Goal: Information Seeking & Learning: Compare options

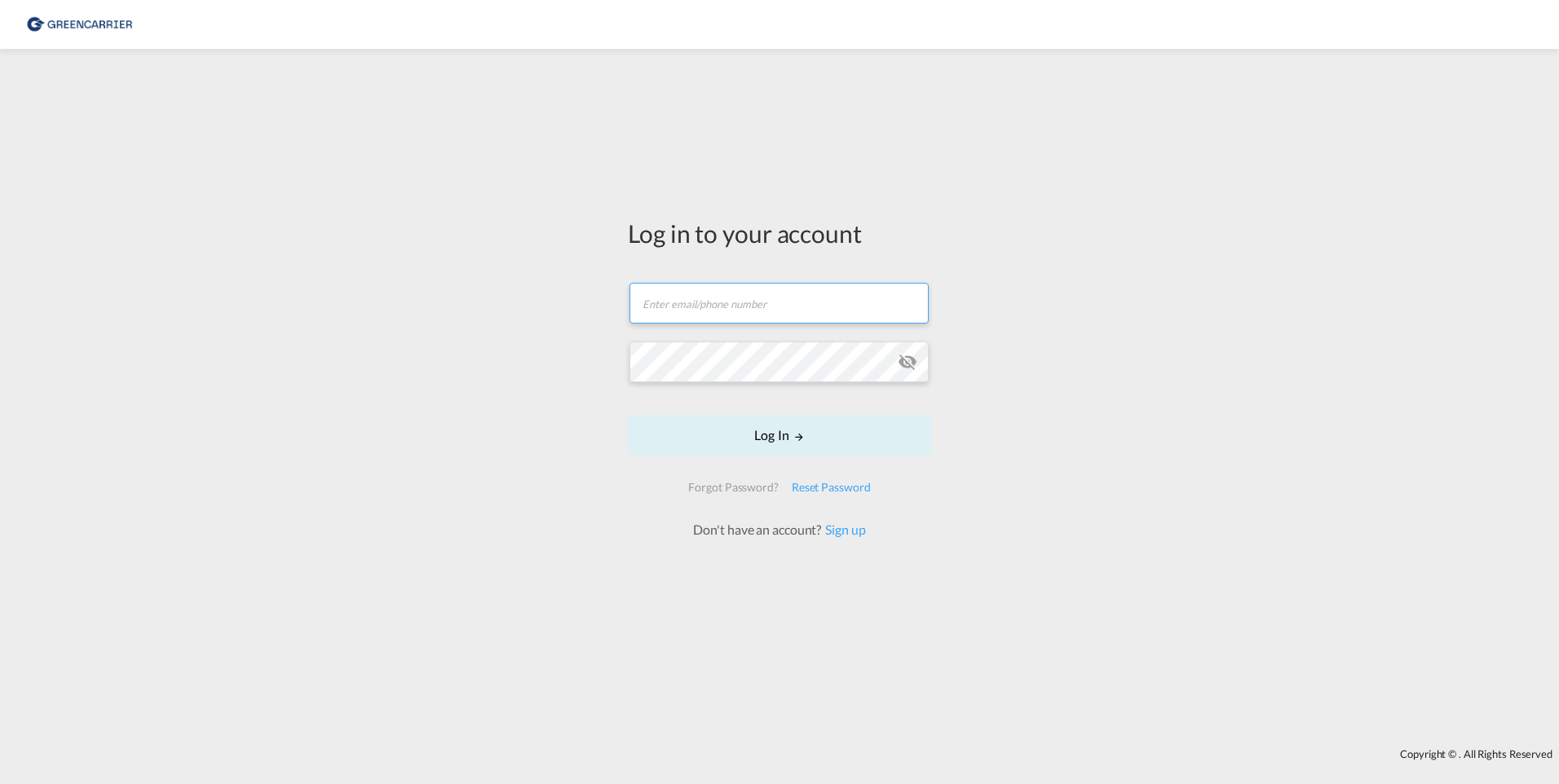
click at [708, 302] on input "text" at bounding box center [779, 304] width 299 height 41
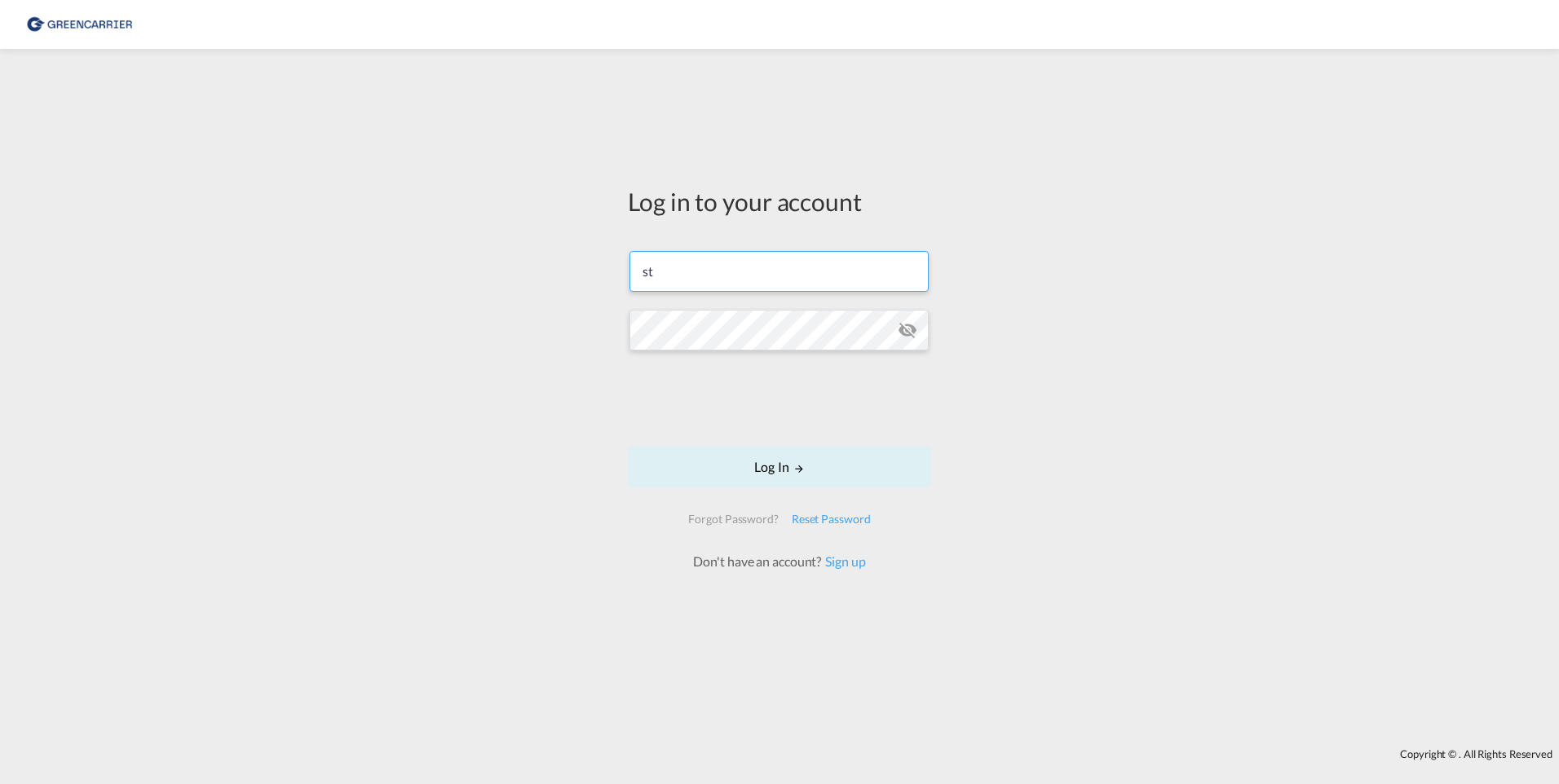
type input "[EMAIL_ADDRESS][DOMAIN_NAME]"
click at [770, 465] on button "Log In" at bounding box center [779, 467] width 304 height 41
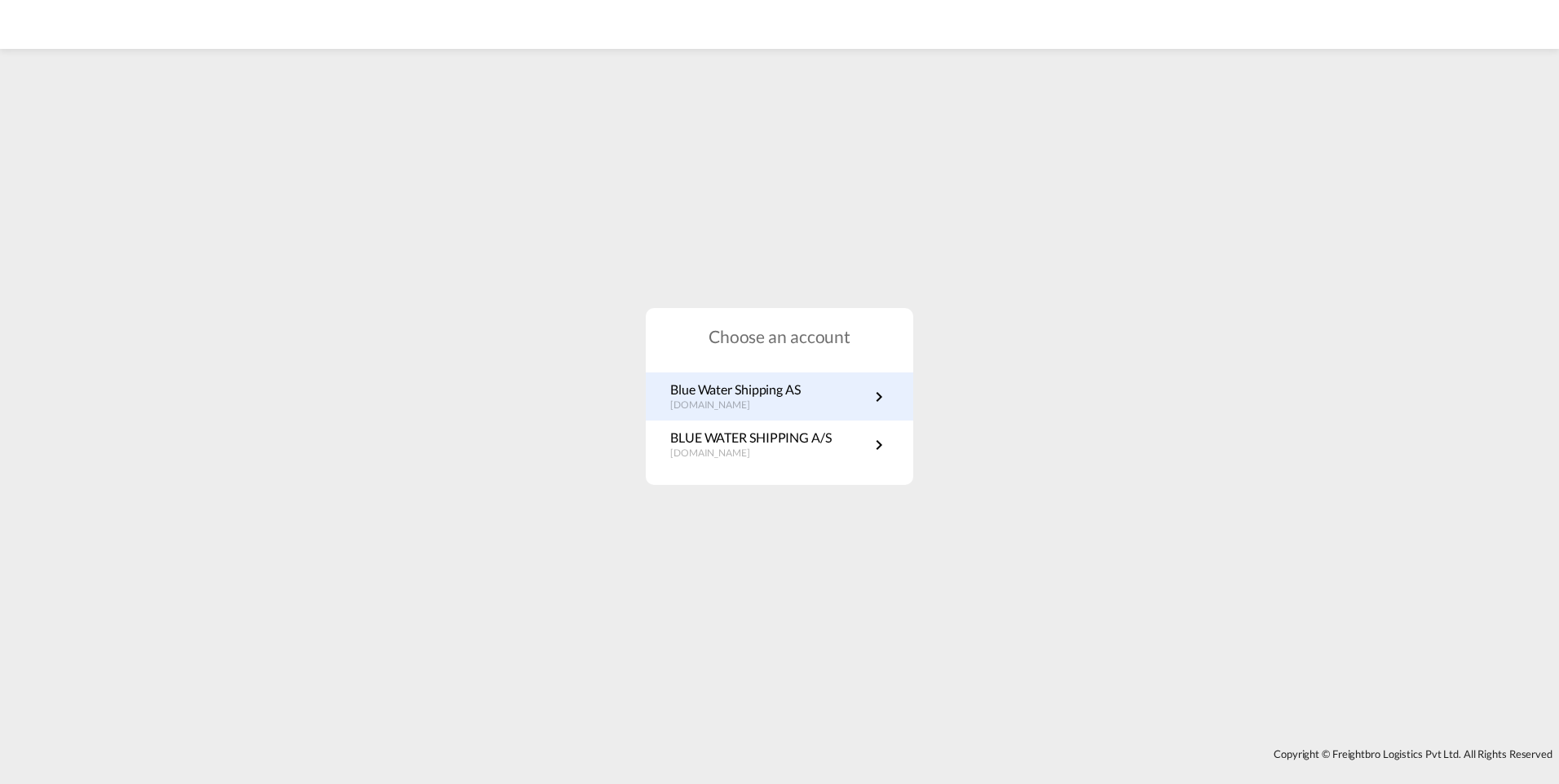
click at [778, 394] on p "Blue Water Shipping AS" at bounding box center [735, 389] width 130 height 18
click at [752, 388] on p "Blue Water Shipping AS" at bounding box center [735, 389] width 130 height 18
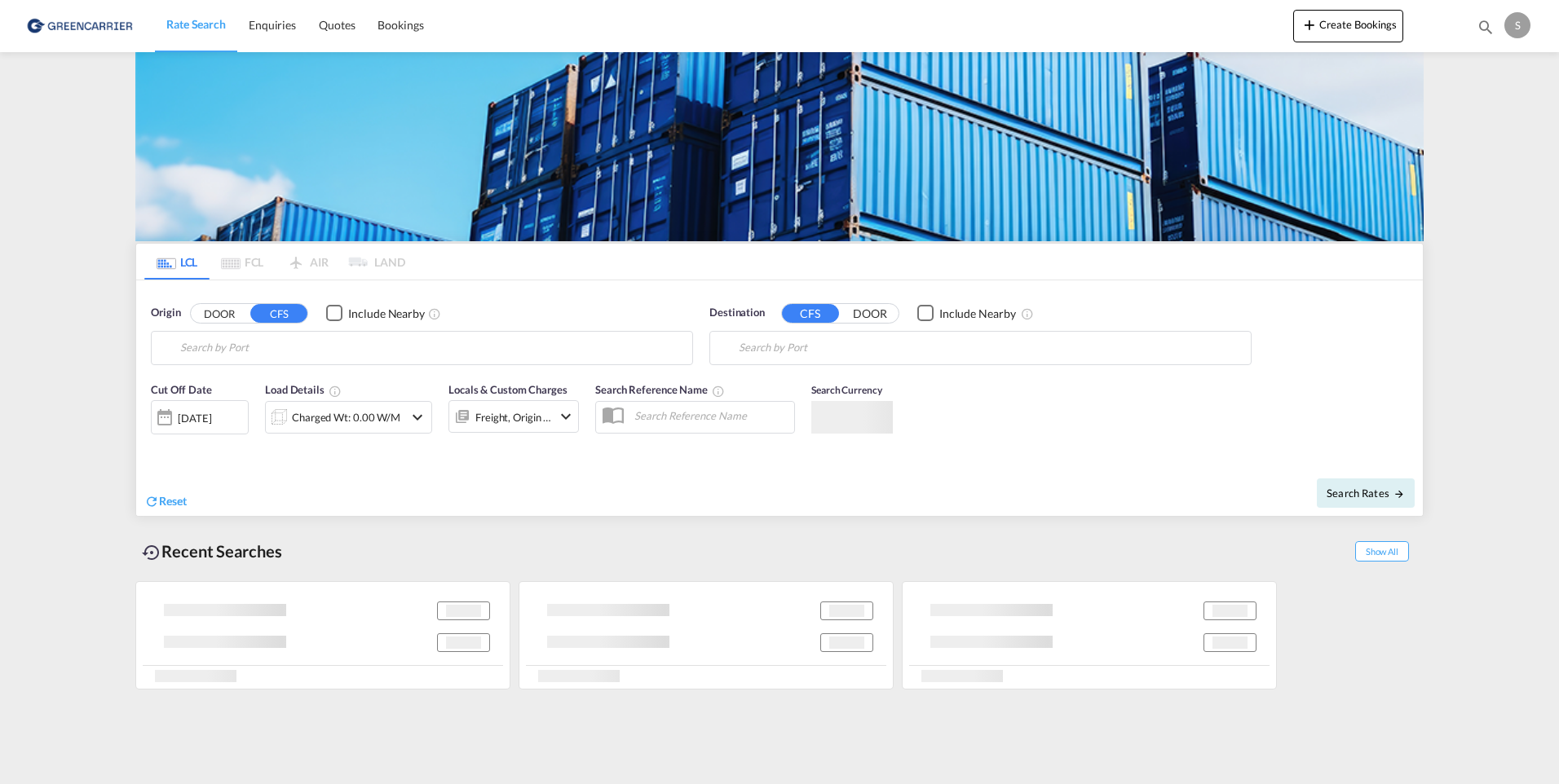
type input "[GEOGRAPHIC_DATA], [GEOGRAPHIC_DATA], [GEOGRAPHIC_DATA]"
type input "[GEOGRAPHIC_DATA], NOOSL"
type input "Qingdao, SD, CNTAO"
type input "Oslo, NOOSL"
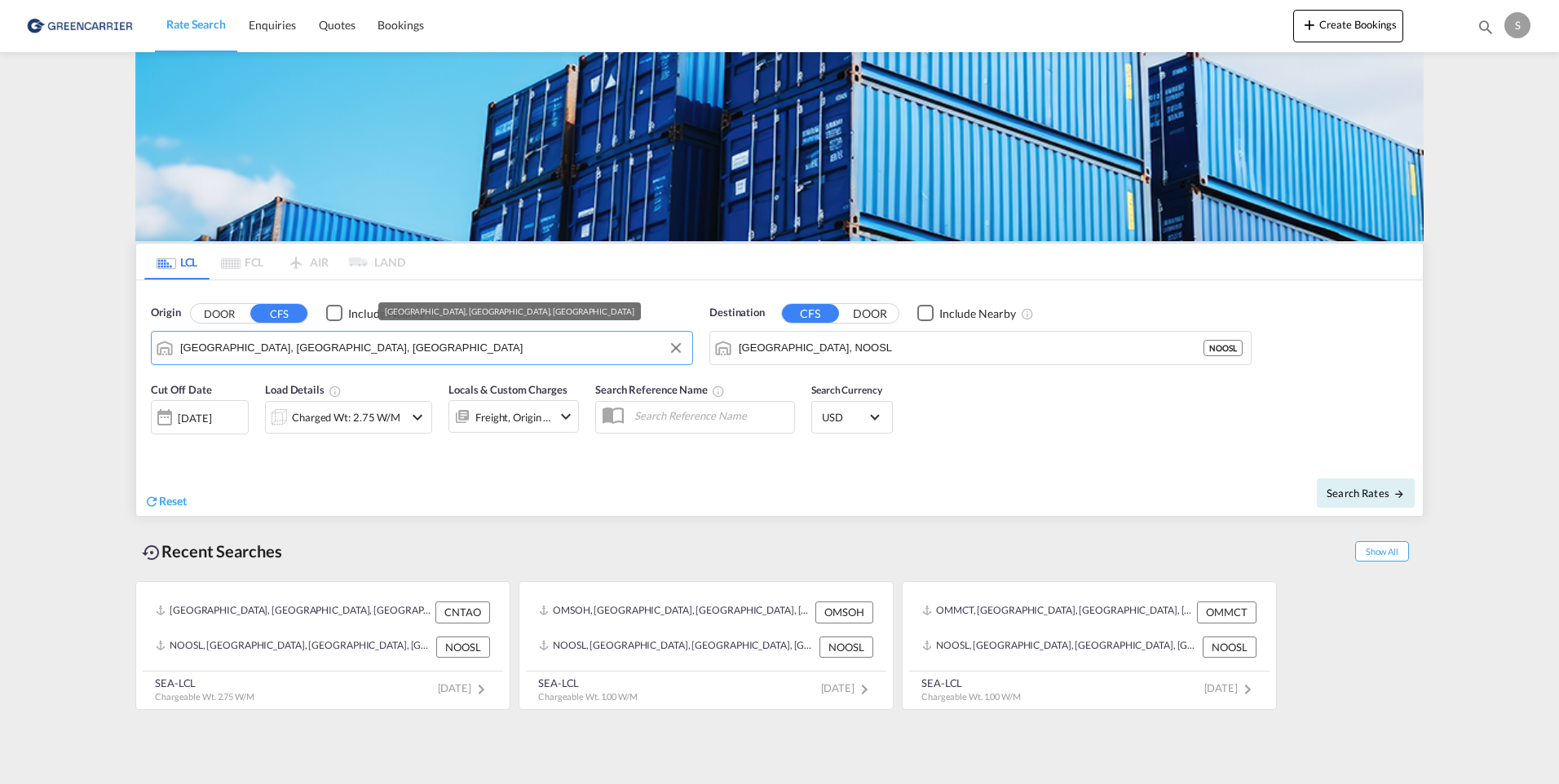
click at [318, 350] on input "Qingdao, SD, CNTAO" at bounding box center [432, 349] width 504 height 25
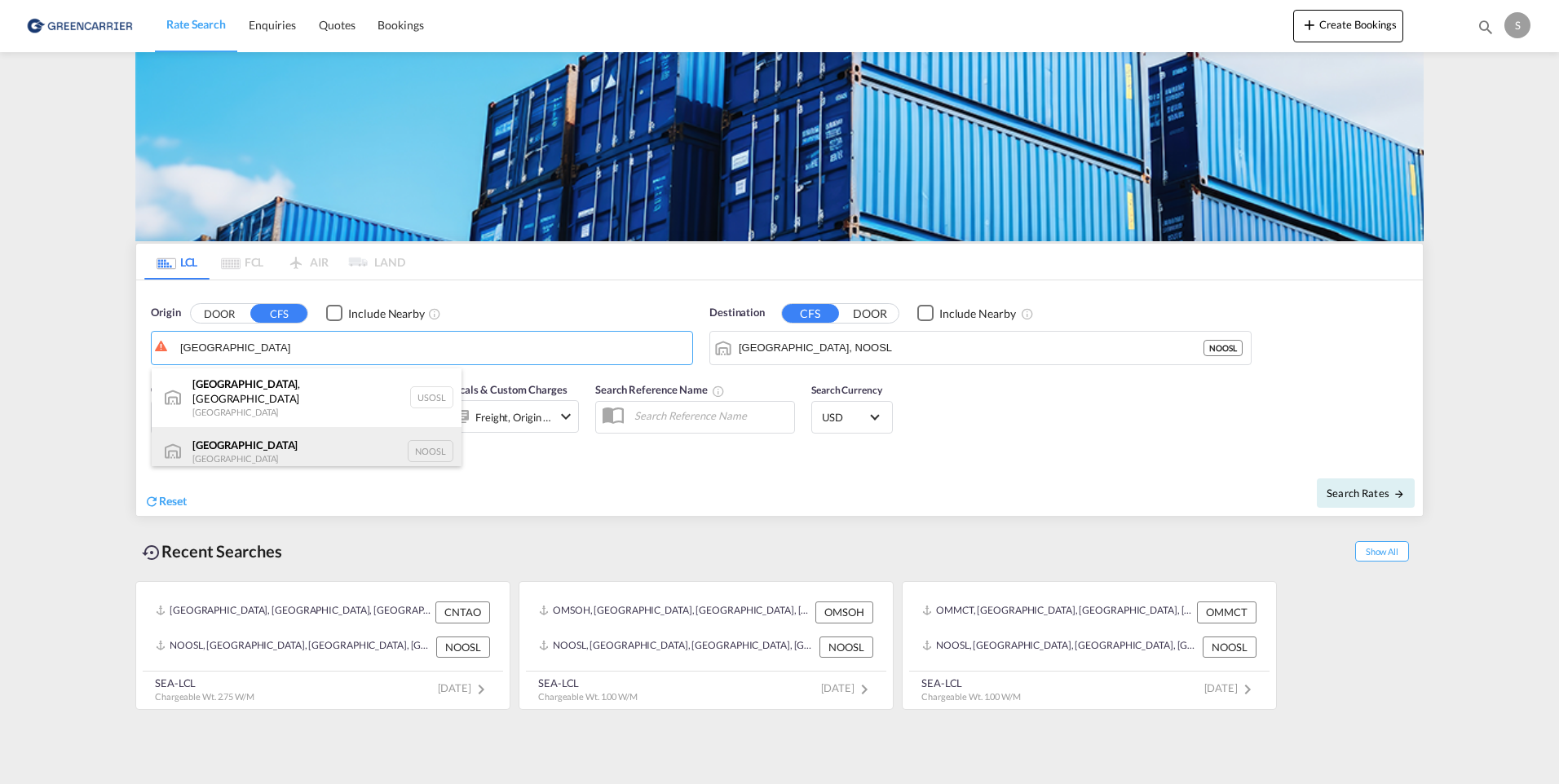
click at [245, 429] on div "Oslo Norway NOOSL" at bounding box center [306, 451] width 310 height 49
type input "Oslo, NOOSL"
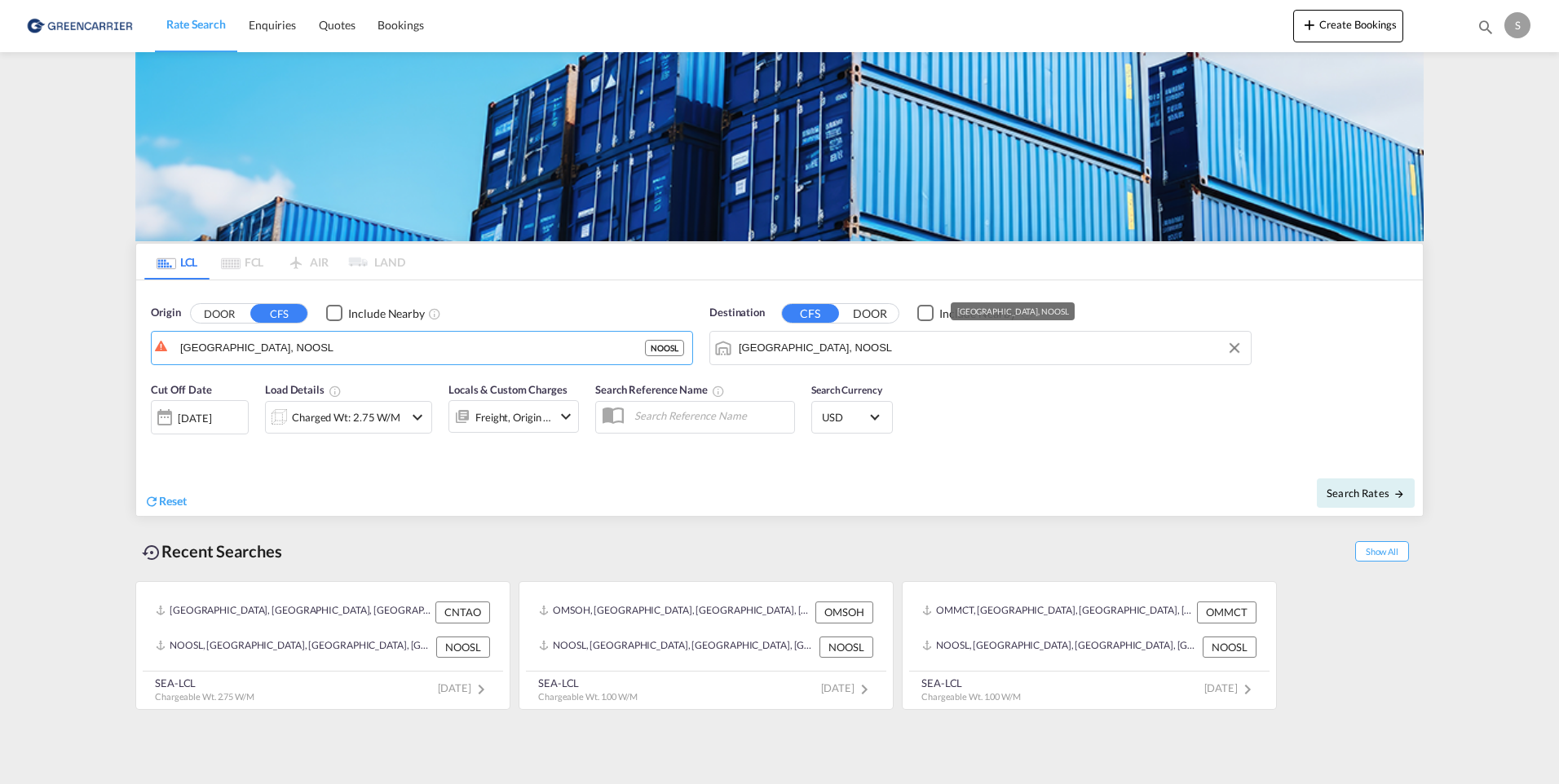
click at [849, 358] on input "Oslo, NOOSL" at bounding box center [991, 349] width 504 height 25
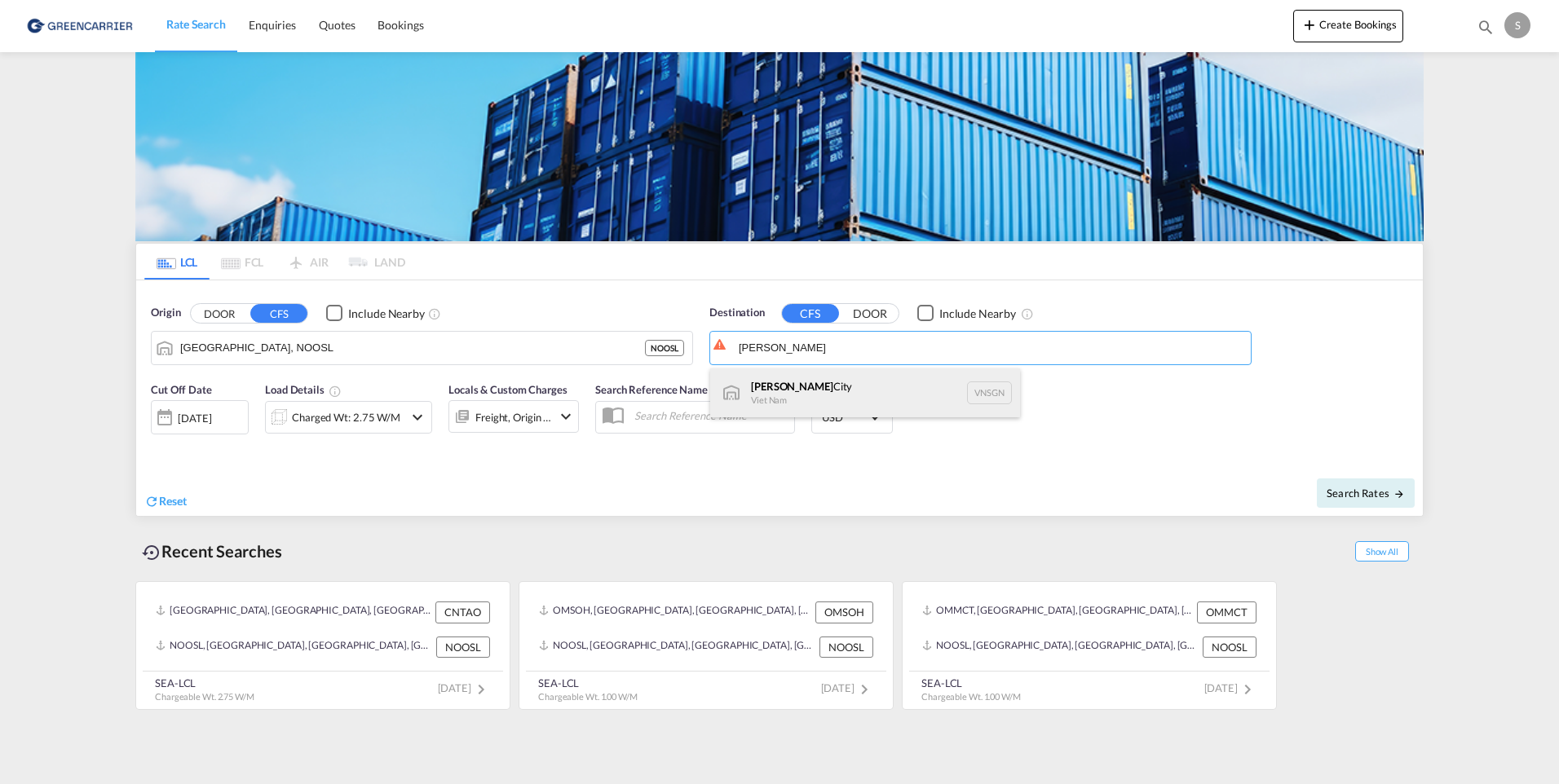
click at [832, 389] on div "Ho Chi Minh City Viet Nam VNSGN" at bounding box center [865, 392] width 310 height 49
type input "Ho Chi Minh City, VNSGN"
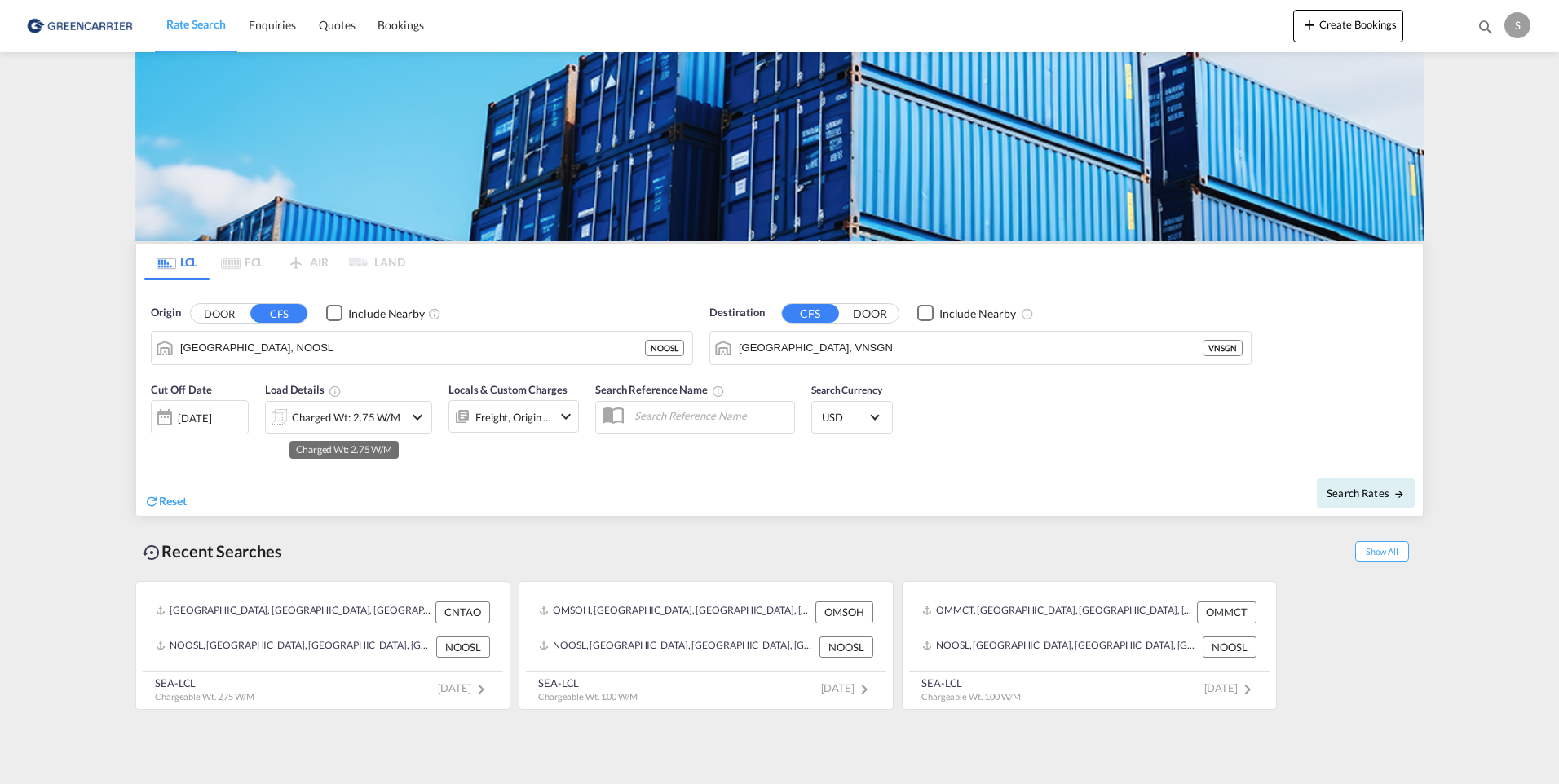
click at [315, 419] on div "Charged Wt: 2.75 W/M" at bounding box center [346, 418] width 109 height 23
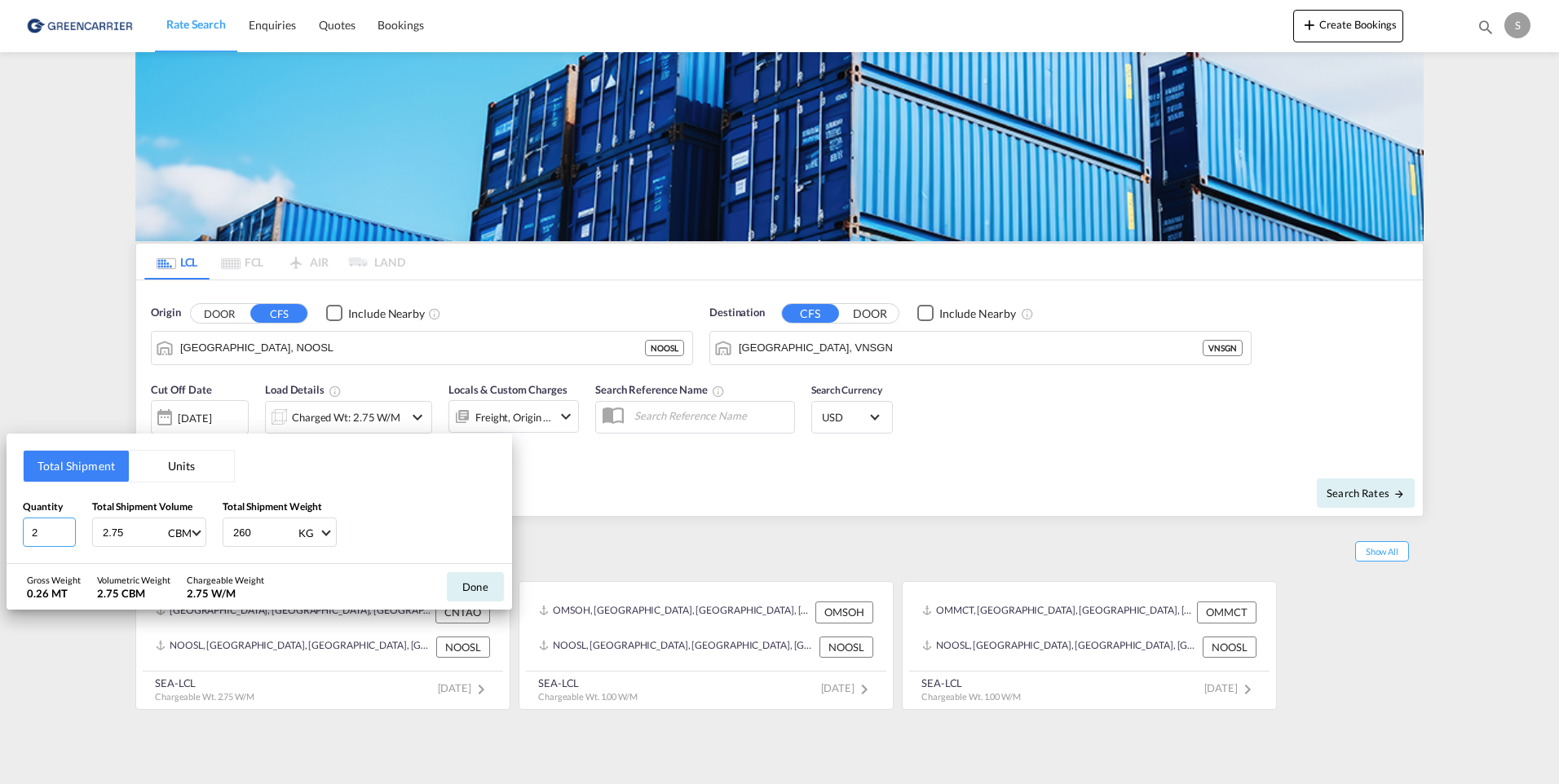
drag, startPoint x: 52, startPoint y: 533, endPoint x: -66, endPoint y: 533, distance: 118.0
click at [0, 533] on html "Rate Search Enquiries Quotes Bookings Rate Search Enquiries" at bounding box center [779, 392] width 1559 height 784
type input "1"
click at [304, 411] on div "Total Shipment Units Quantity 1 Total Shipment Volume 2.75 CBM CBM CFT Total Sh…" at bounding box center [779, 392] width 1559 height 784
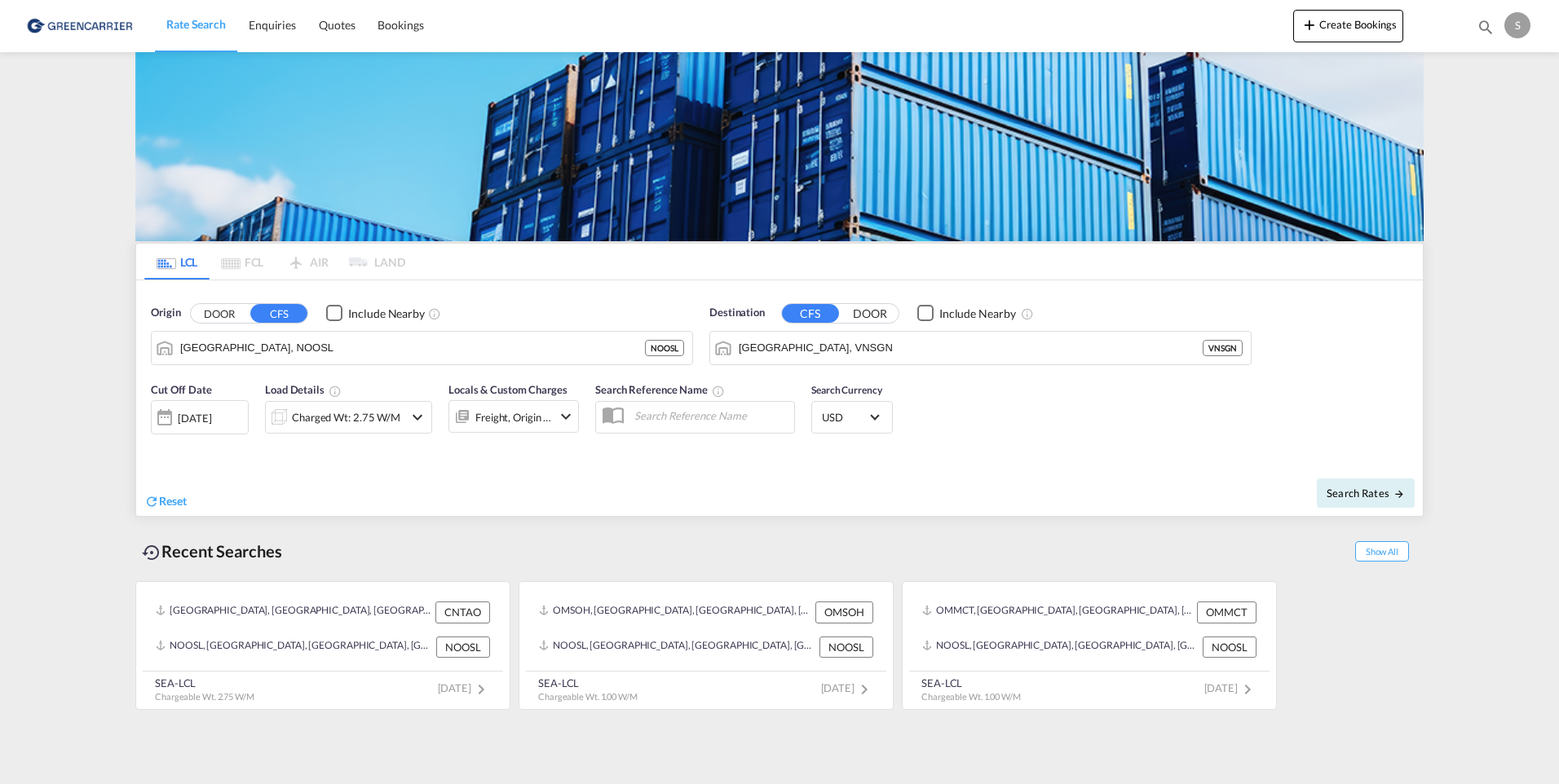
click at [422, 416] on md-icon "icon-chevron-down" at bounding box center [418, 418] width 19 height 19
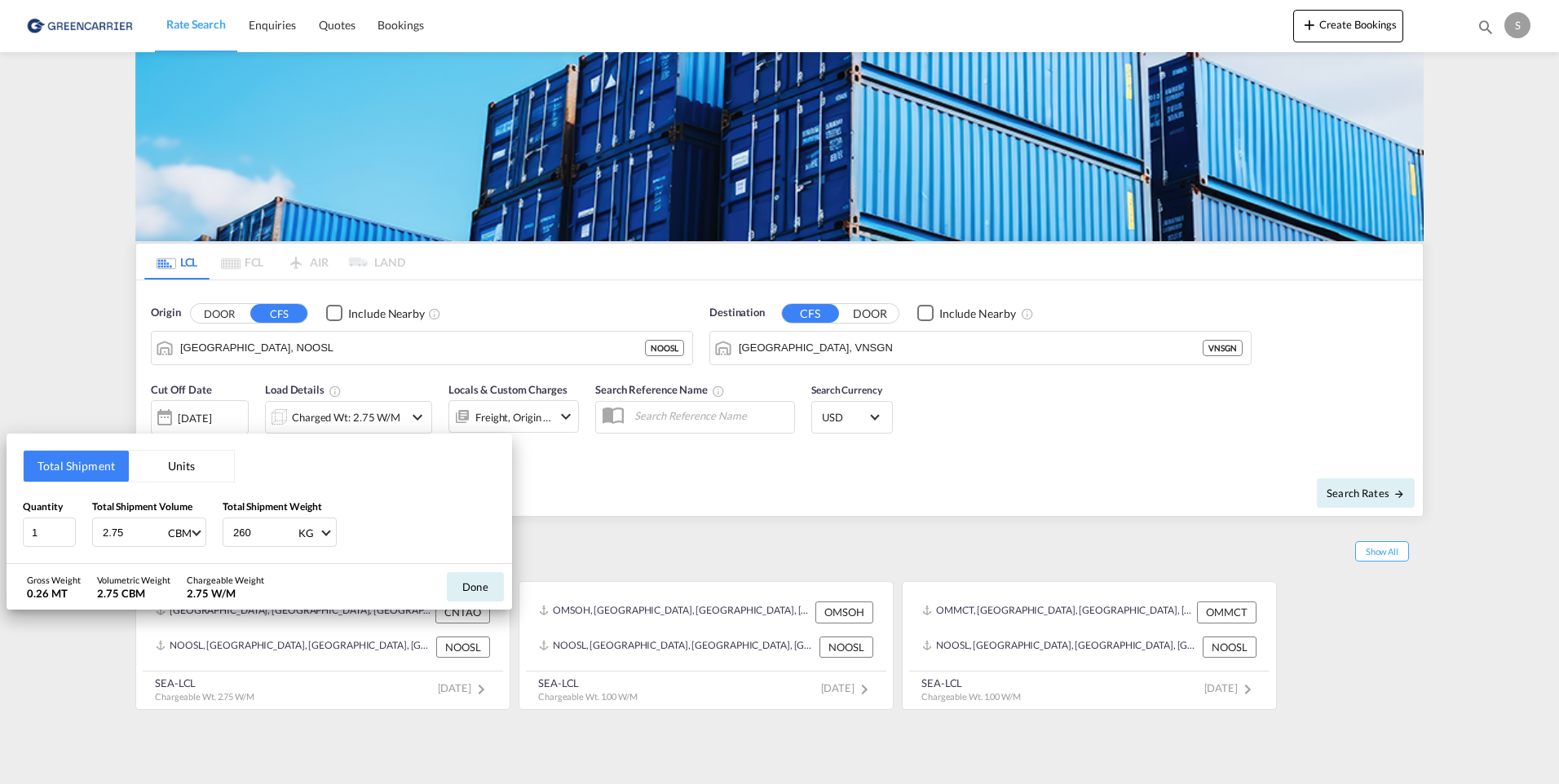
drag, startPoint x: 142, startPoint y: 534, endPoint x: -10, endPoint y: 522, distance: 152.5
click at [0, 522] on html "Rate Search Enquiries Quotes Bookings Rate Search Enquiries" at bounding box center [779, 392] width 1559 height 784
type input "1"
drag, startPoint x: 254, startPoint y: 532, endPoint x: 109, endPoint y: 519, distance: 145.6
click at [113, 520] on div "Quantity 1 Total Shipment Volume 1 CBM CBM CFT Total Shipment Weight 260 KG KG …" at bounding box center [259, 523] width 473 height 49
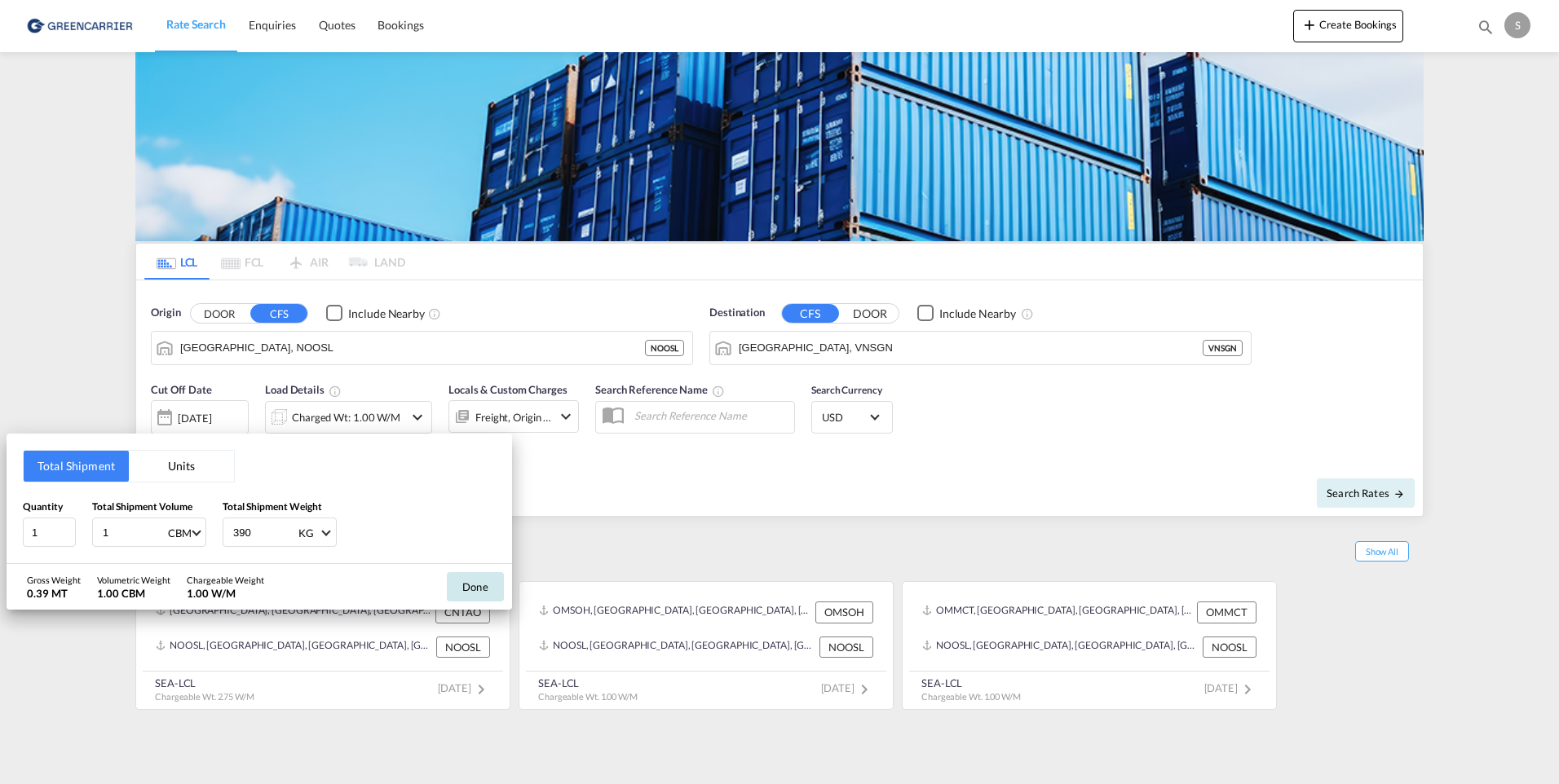
type input "390"
click at [481, 588] on button "Done" at bounding box center [475, 587] width 57 height 29
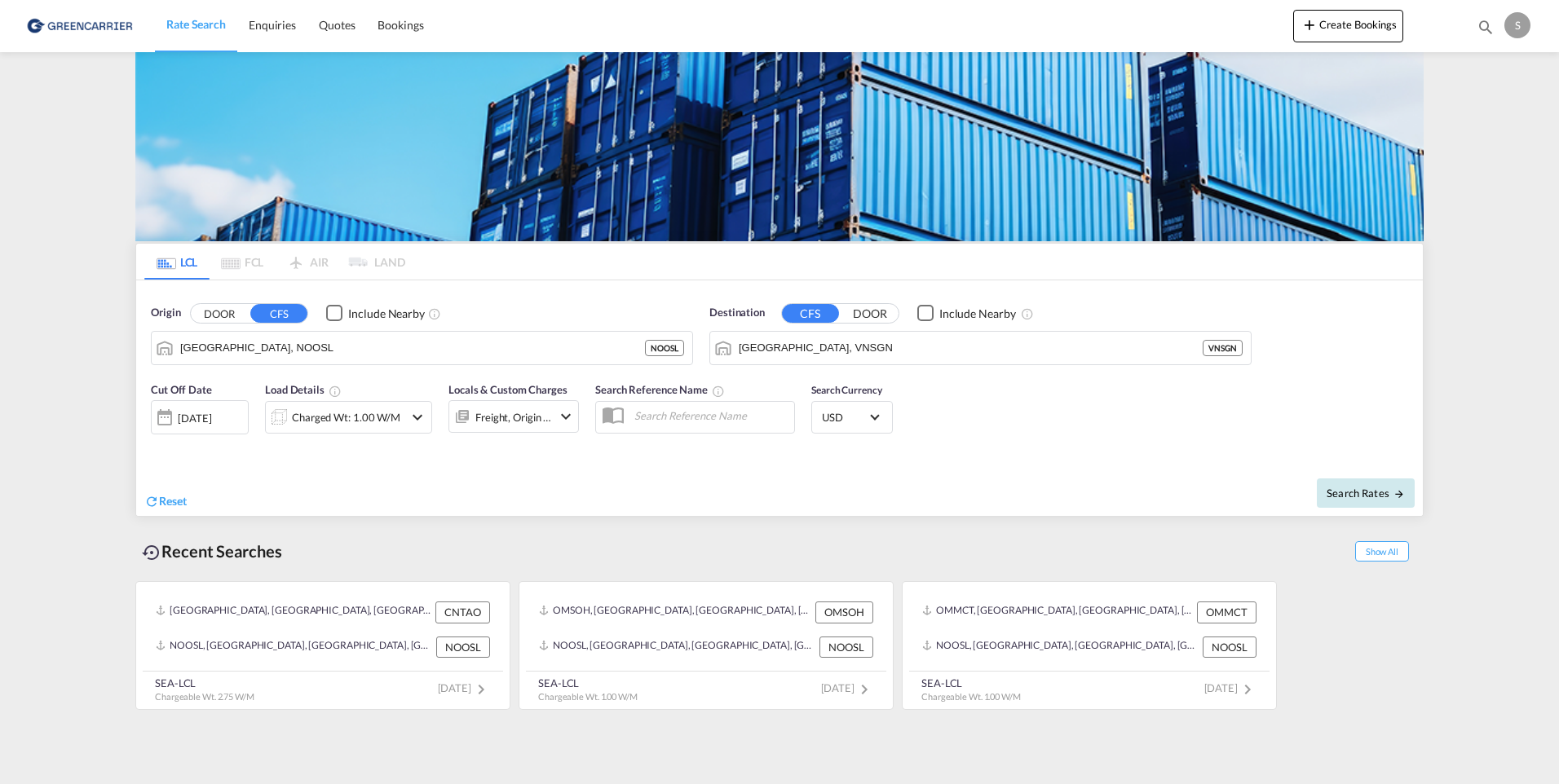
click at [1353, 493] on span "Search Rates" at bounding box center [1366, 493] width 78 height 13
type input "NOOSL to VNSGN / 9 Oct 2025"
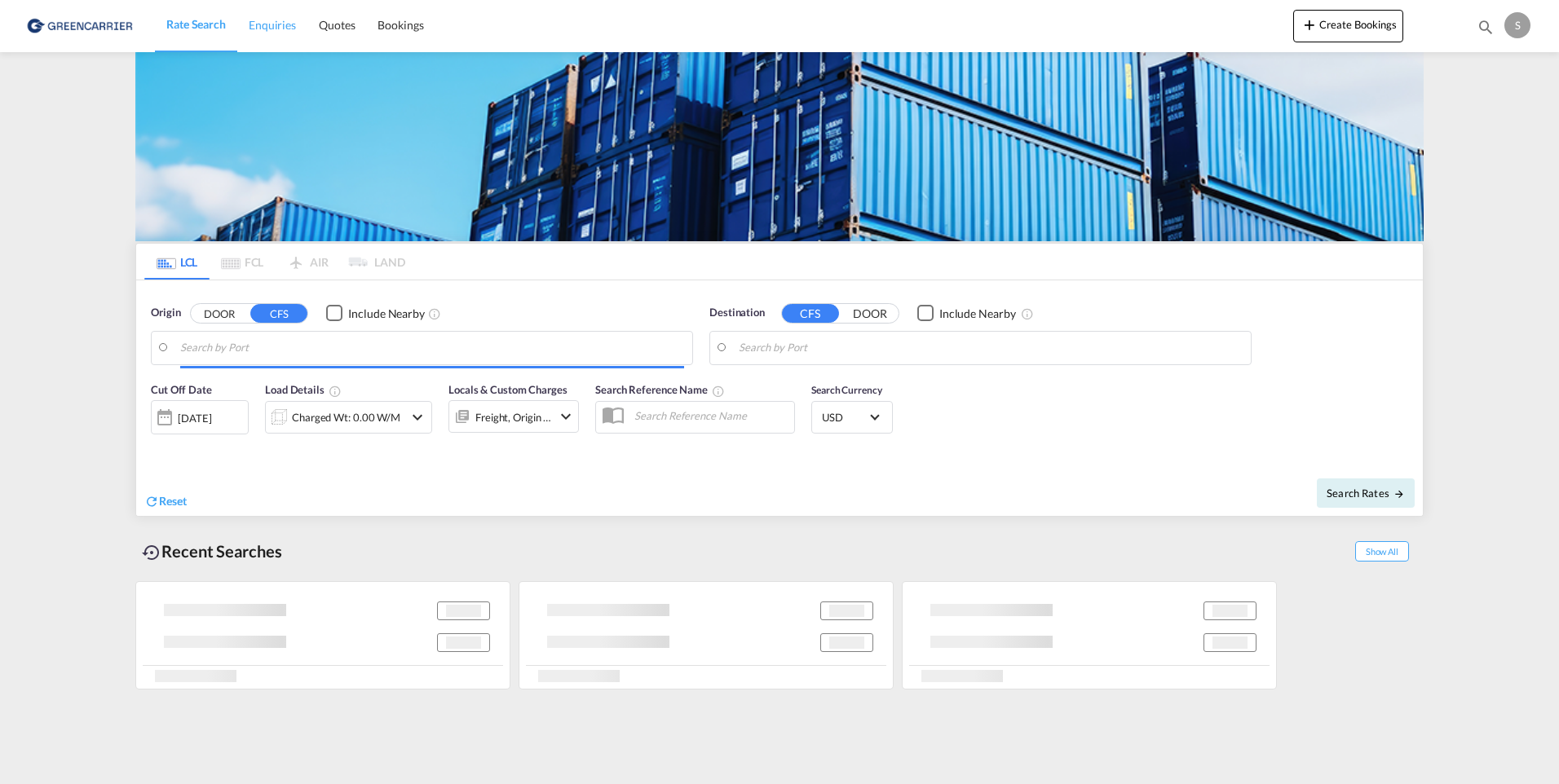
type input "Oslo, NOOSL"
type input "Ho Chi Minh City, VNSGN"
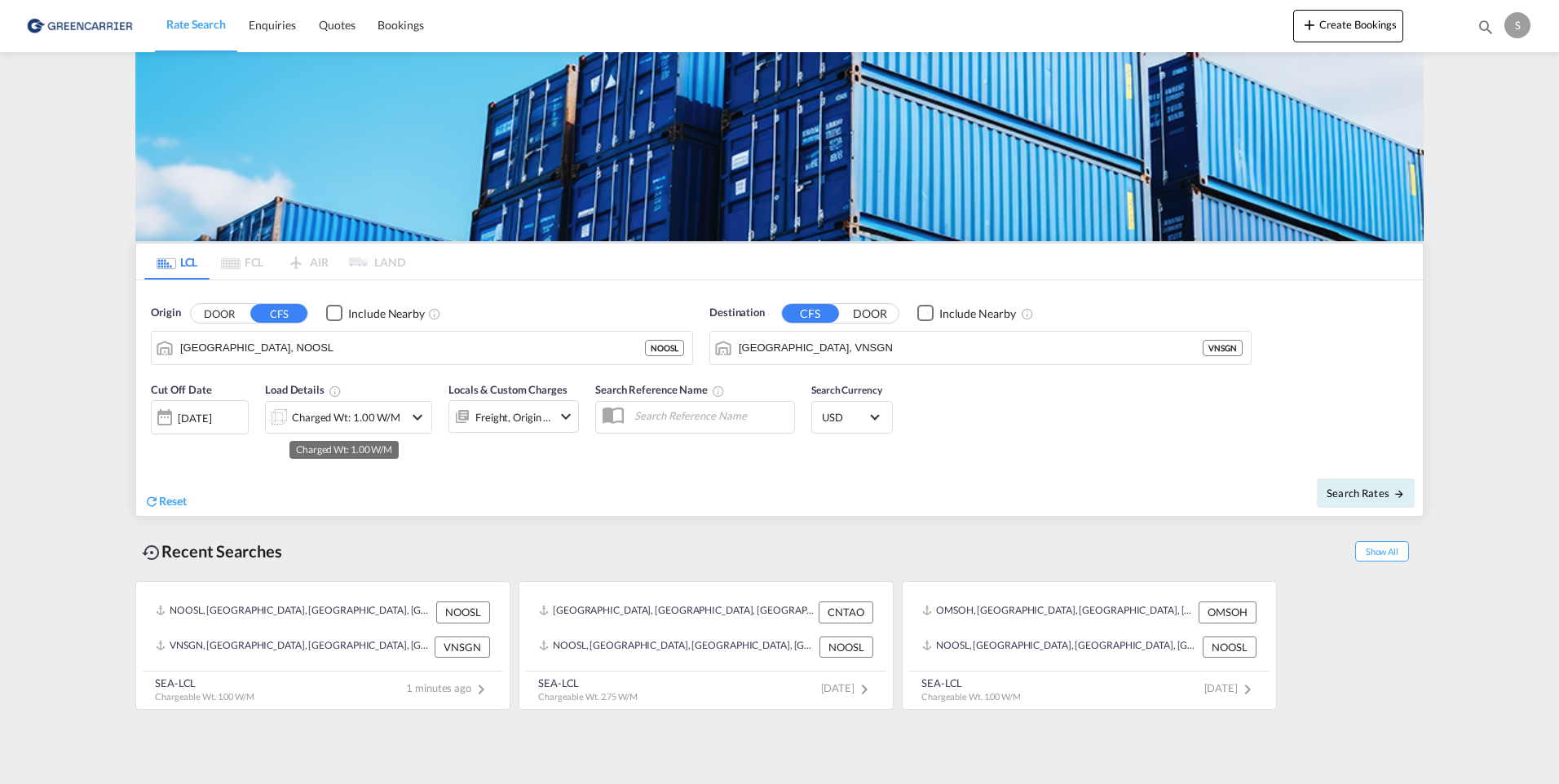
click at [341, 419] on div "Charged Wt: 1.00 W/M" at bounding box center [346, 418] width 109 height 23
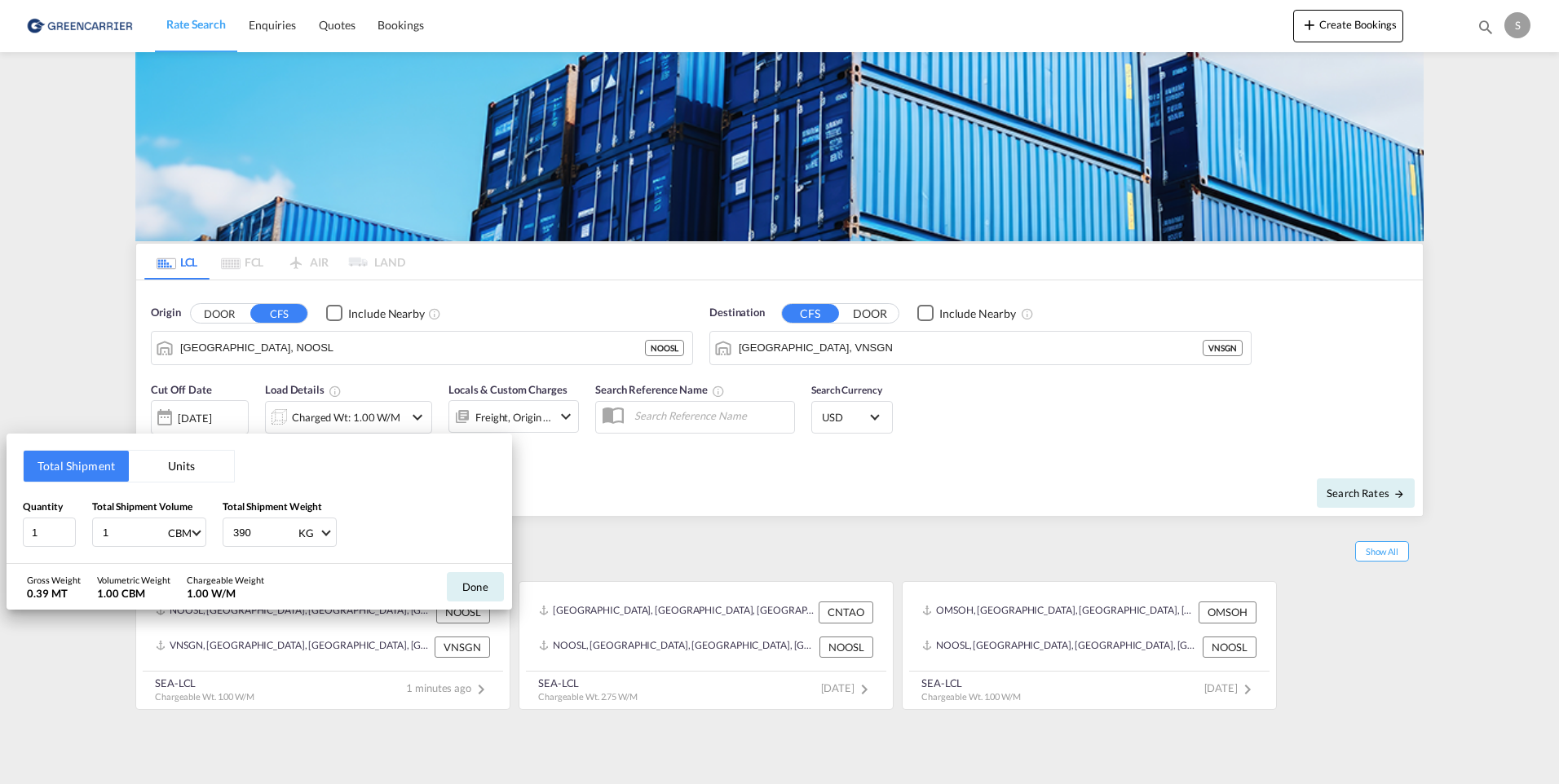
click at [1055, 429] on div "Total Shipment Units Quantity 1 Total Shipment Volume 1 CBM CBM CFT Total Shipm…" at bounding box center [779, 392] width 1559 height 784
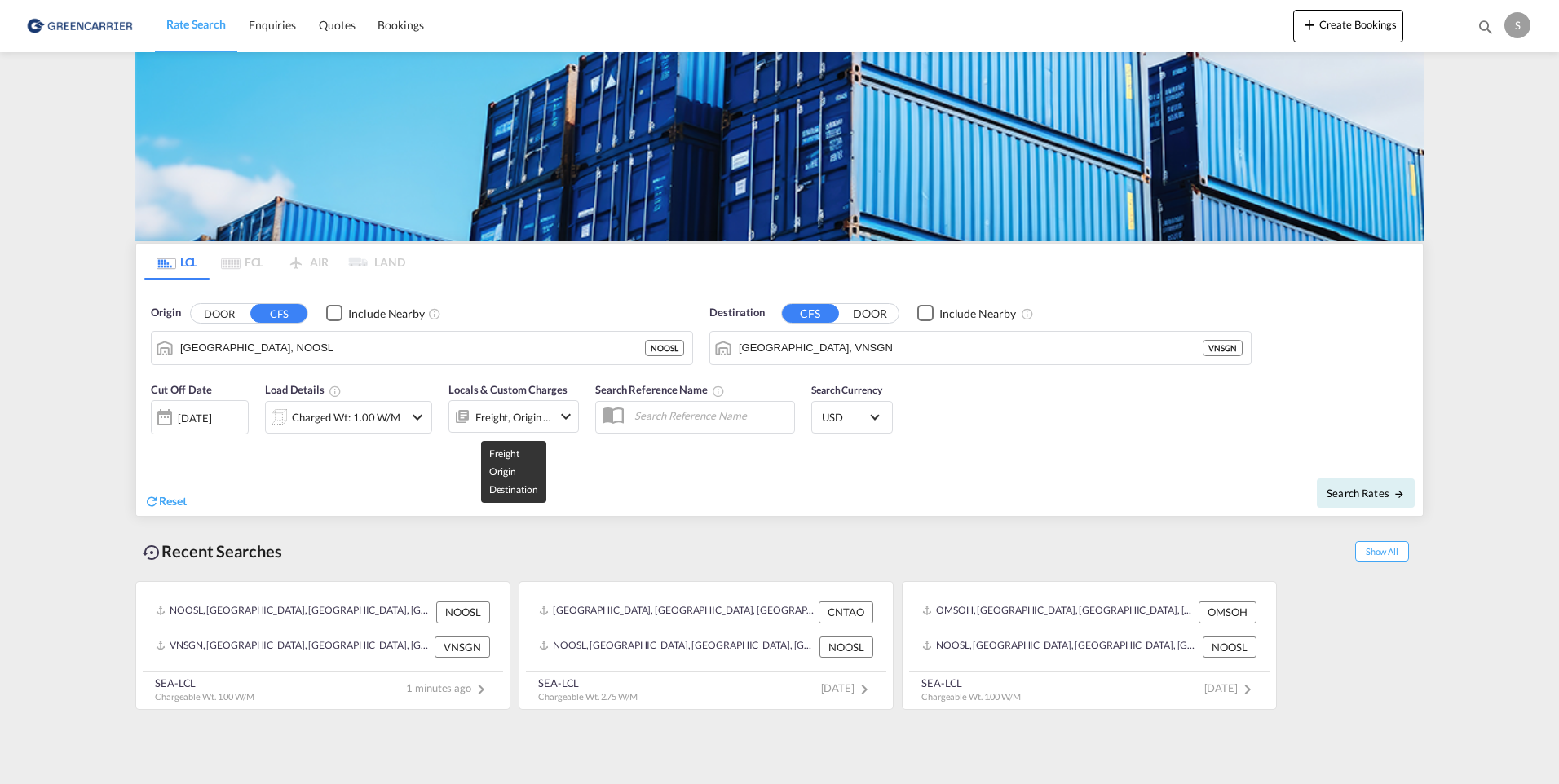
click at [542, 408] on div "Freight, Origin +1" at bounding box center [513, 418] width 77 height 23
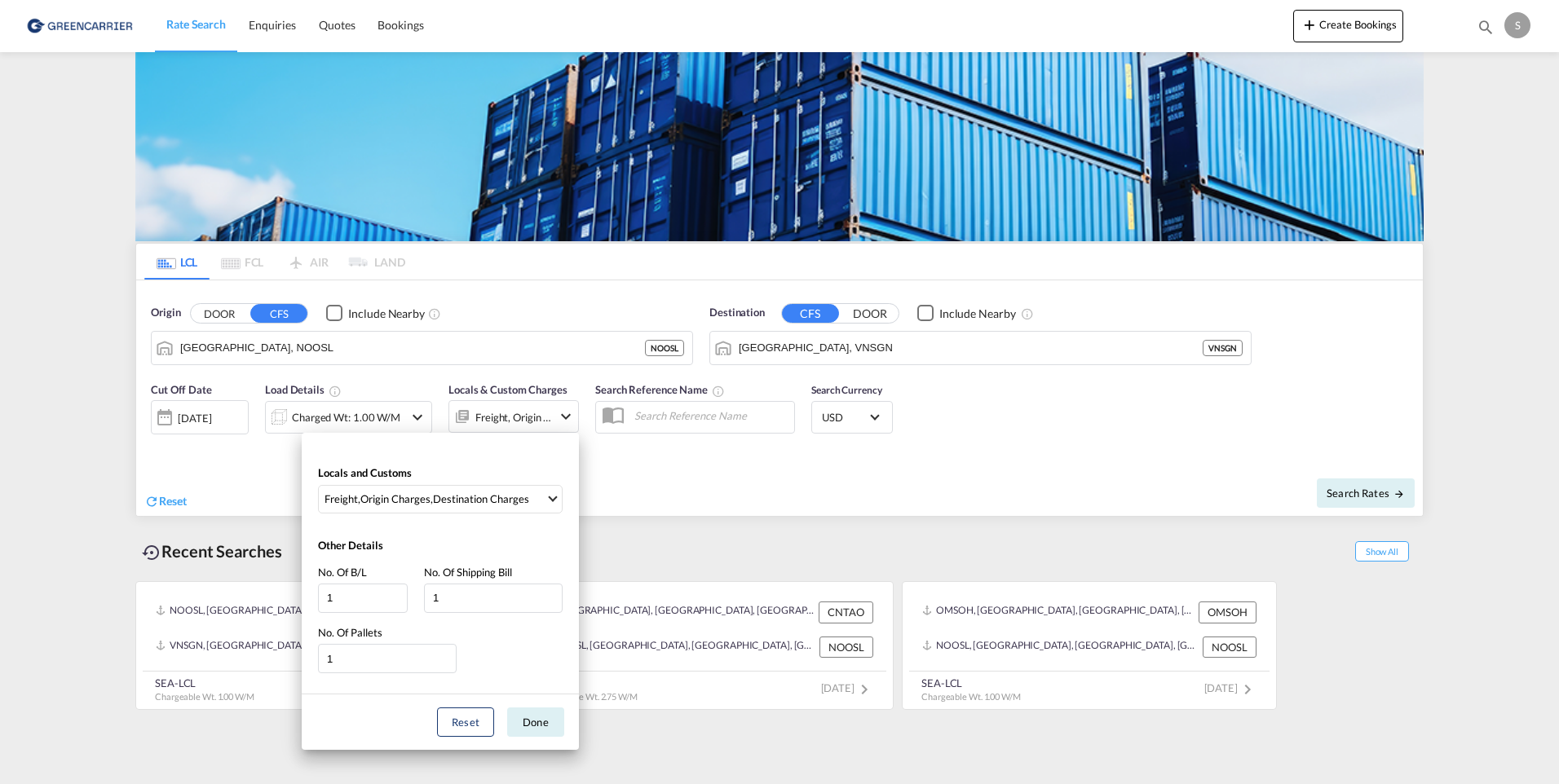
click at [679, 454] on div "Locals and Customs Freight , Origin Charges , Destination Charges Clear All Sel…" at bounding box center [779, 392] width 1559 height 784
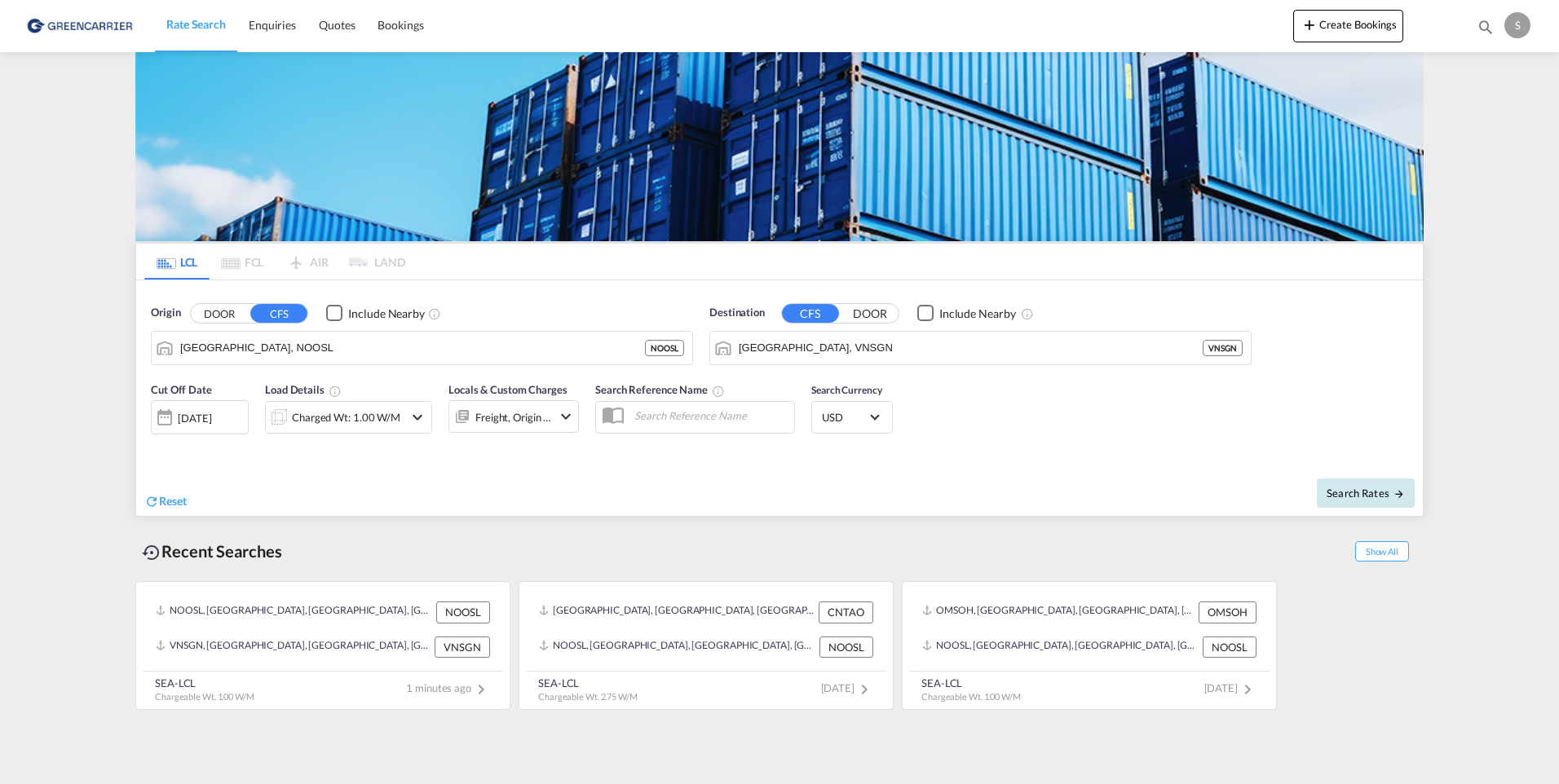
click at [1371, 491] on span "Search Rates" at bounding box center [1366, 493] width 78 height 13
type input "NOOSL to VNSGN / 9 Oct 2025"
